Goal: Find specific page/section: Find specific page/section

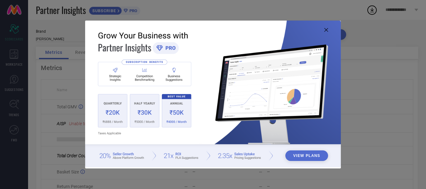
click at [324, 31] on icon at bounding box center [326, 30] width 4 height 4
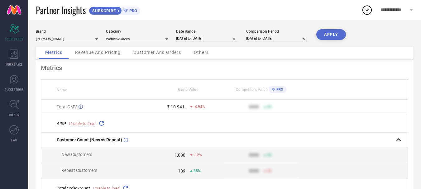
click at [98, 53] on span "Revenue And Pricing" at bounding box center [98, 52] width 46 height 5
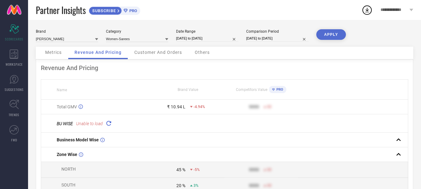
click at [150, 53] on span "Customer And Orders" at bounding box center [158, 52] width 48 height 5
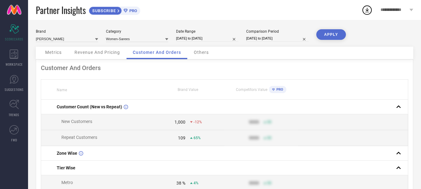
click at [197, 51] on span "Others" at bounding box center [201, 52] width 15 height 5
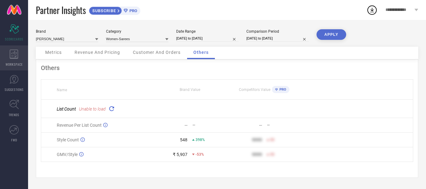
click at [14, 66] on span "WORKSPACE" at bounding box center [14, 64] width 17 height 5
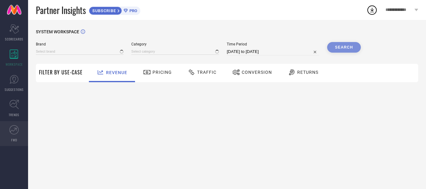
type input "[PERSON_NAME]"
type input "All"
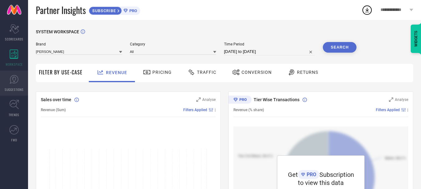
click at [15, 85] on link "SUGGESTIONS" at bounding box center [14, 83] width 28 height 25
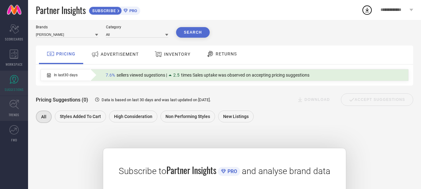
scroll to position [83, 0]
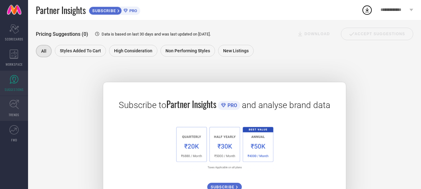
click at [13, 107] on icon at bounding box center [13, 104] width 9 height 9
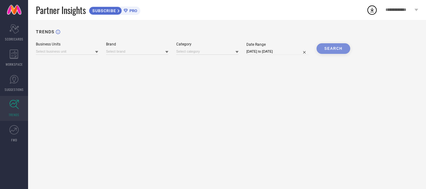
click at [125, 57] on div "TRENDS Business Units Brand Category Date Range [DATE] to [DATE] SEARCH" at bounding box center [227, 104] width 398 height 169
click at [125, 54] on input at bounding box center [137, 51] width 62 height 7
click at [81, 55] on input at bounding box center [67, 51] width 62 height 7
click at [128, 53] on input at bounding box center [137, 51] width 62 height 7
click at [134, 99] on div "TRENDS Business Units Brand No results found Category Date Range [DATE] to [DAT…" at bounding box center [227, 104] width 398 height 169
